Goal: Task Accomplishment & Management: Use online tool/utility

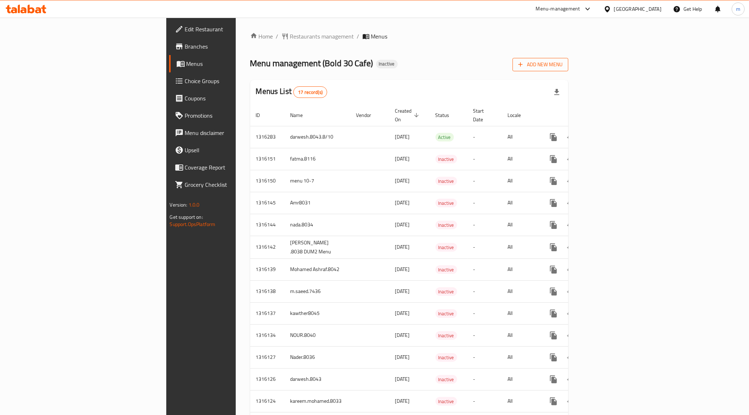
click at [562, 65] on span "Add New Menu" at bounding box center [540, 64] width 44 height 9
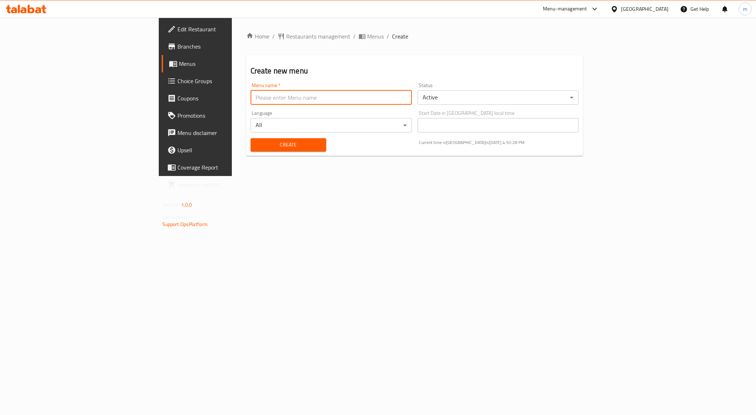
click at [268, 98] on input "text" at bounding box center [330, 97] width 161 height 14
paste input "Mahmoud Ahmed MAhdy DUM3"
click at [250, 102] on input "Mahmoud Ahmed MAhdy DUM3" at bounding box center [330, 97] width 161 height 14
type input "[PERSON_NAME] menu DUM3"
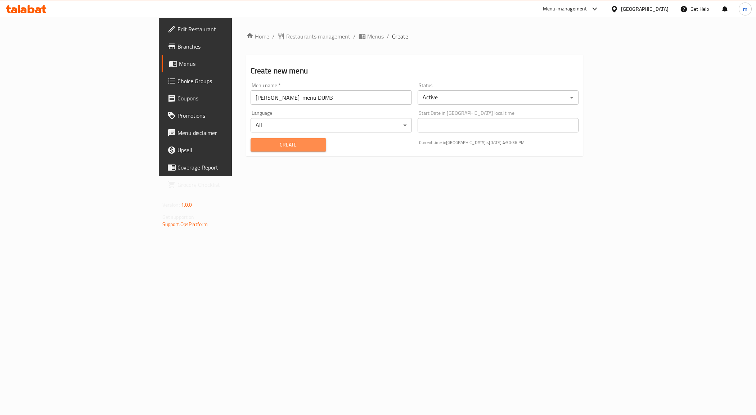
click at [257, 144] on span "Create" at bounding box center [288, 144] width 64 height 9
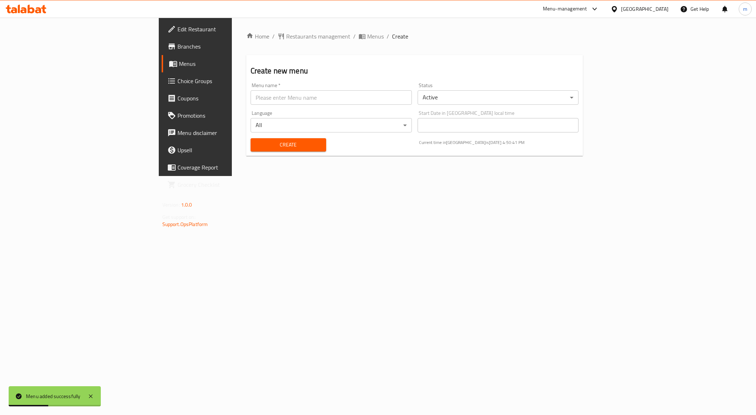
click at [179, 62] on span "Menus" at bounding box center [229, 63] width 100 height 9
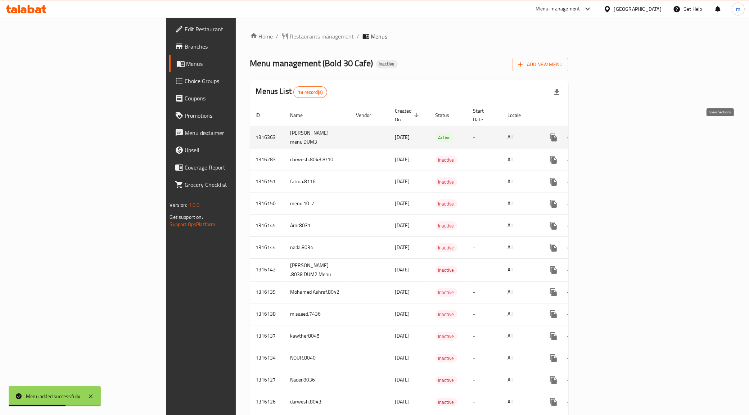
click at [609, 133] on icon "enhanced table" at bounding box center [605, 137] width 9 height 9
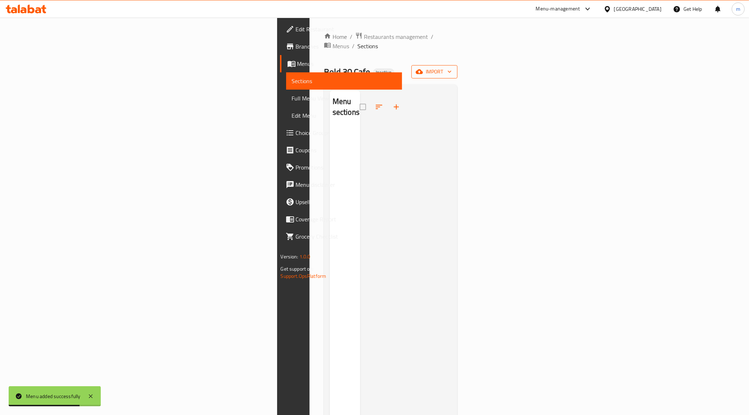
click at [452, 67] on span "import" at bounding box center [434, 71] width 35 height 9
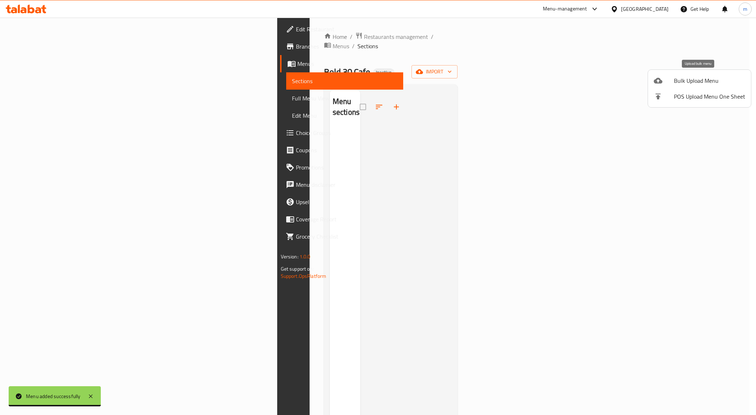
click at [686, 80] on span "Bulk Upload Menu" at bounding box center [708, 80] width 71 height 9
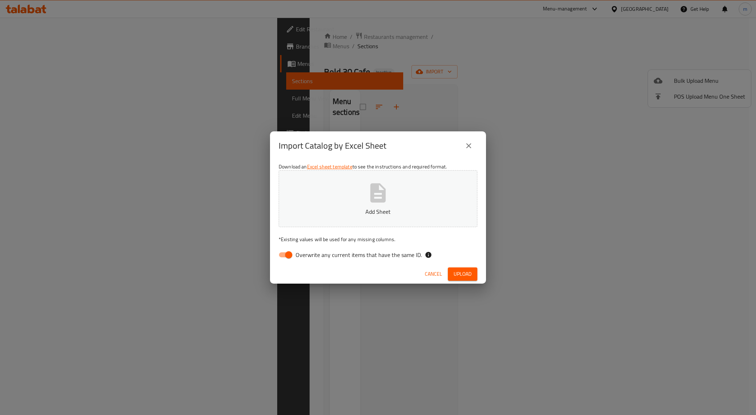
click at [285, 256] on input "Overwrite any current items that have the same ID." at bounding box center [288, 255] width 41 height 14
checkbox input "false"
click at [369, 198] on icon "button" at bounding box center [377, 192] width 23 height 23
click at [459, 269] on span "Upload" at bounding box center [462, 273] width 18 height 9
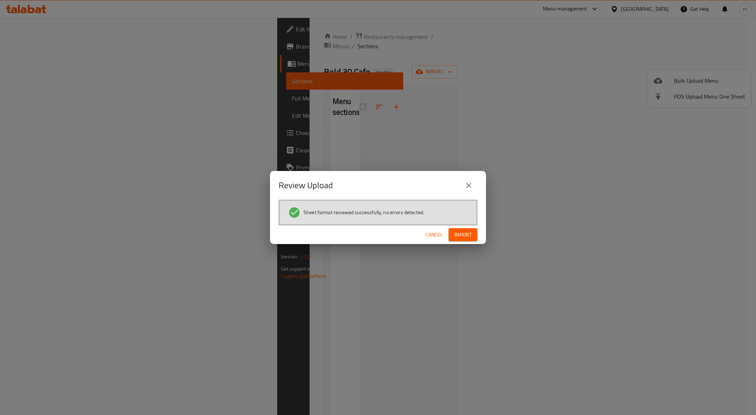
click at [460, 230] on span "Import" at bounding box center [462, 234] width 17 height 9
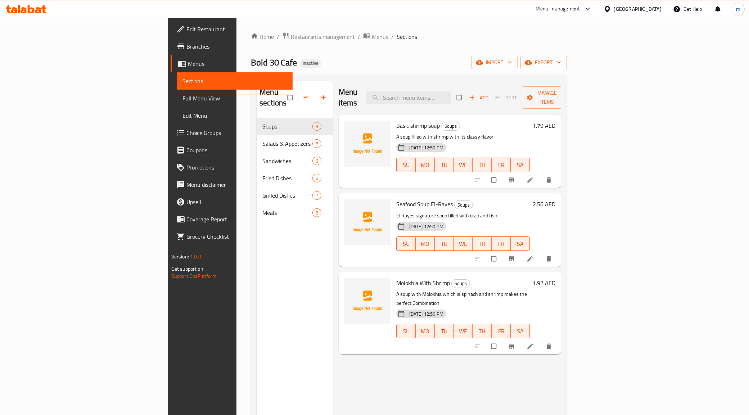
click at [182, 96] on span "Full Menu View" at bounding box center [234, 98] width 105 height 9
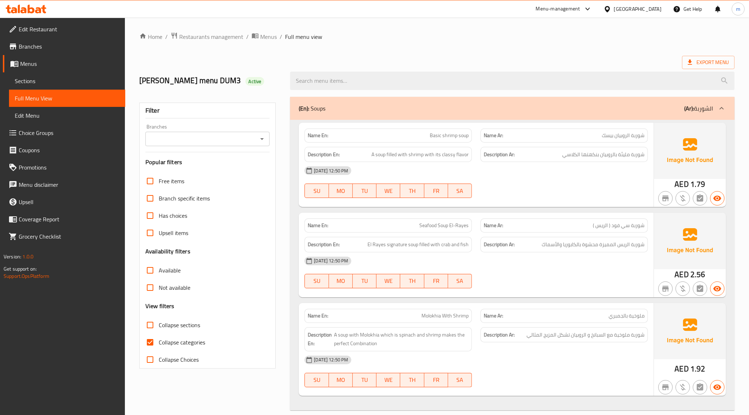
click at [190, 346] on span "Collapse categories" at bounding box center [182, 342] width 46 height 9
click at [159, 351] on input "Collapse categories" at bounding box center [149, 342] width 17 height 17
checkbox input "false"
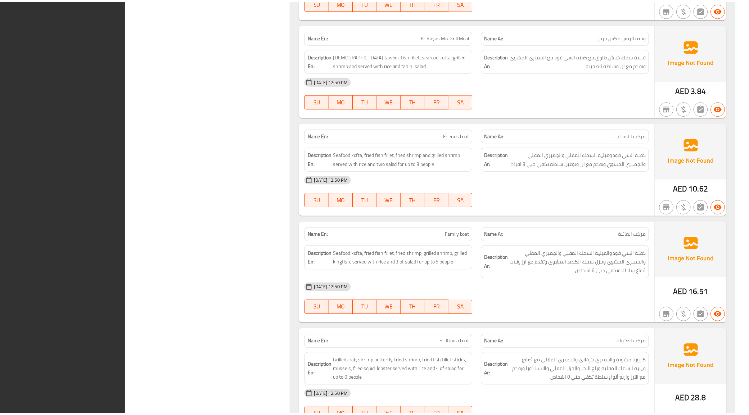
scroll to position [3472, 0]
